Goal: Task Accomplishment & Management: Use online tool/utility

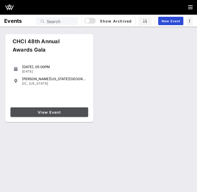
click at [45, 109] on link "View Event" at bounding box center [48, 111] width 77 height 9
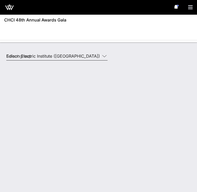
click at [64, 57] on input "Edison Electric Institute ([GEOGRAPHIC_DATA]) [[PERSON_NAME], [EMAIL_ADDRESS][D…" at bounding box center [53, 56] width 94 height 8
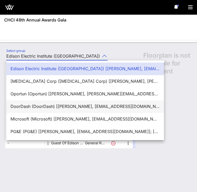
click at [53, 107] on div "DoorDash (DoorDash) [[PERSON_NAME], [EMAIL_ADDRESS][DOMAIN_NAME]]; [[PERSON_NAM…" at bounding box center [84, 106] width 149 height 5
type input "DoorDash (DoorDash) [[PERSON_NAME], [EMAIL_ADDRESS][DOMAIN_NAME]]; [[PERSON_NAM…"
